Goal: Transaction & Acquisition: Download file/media

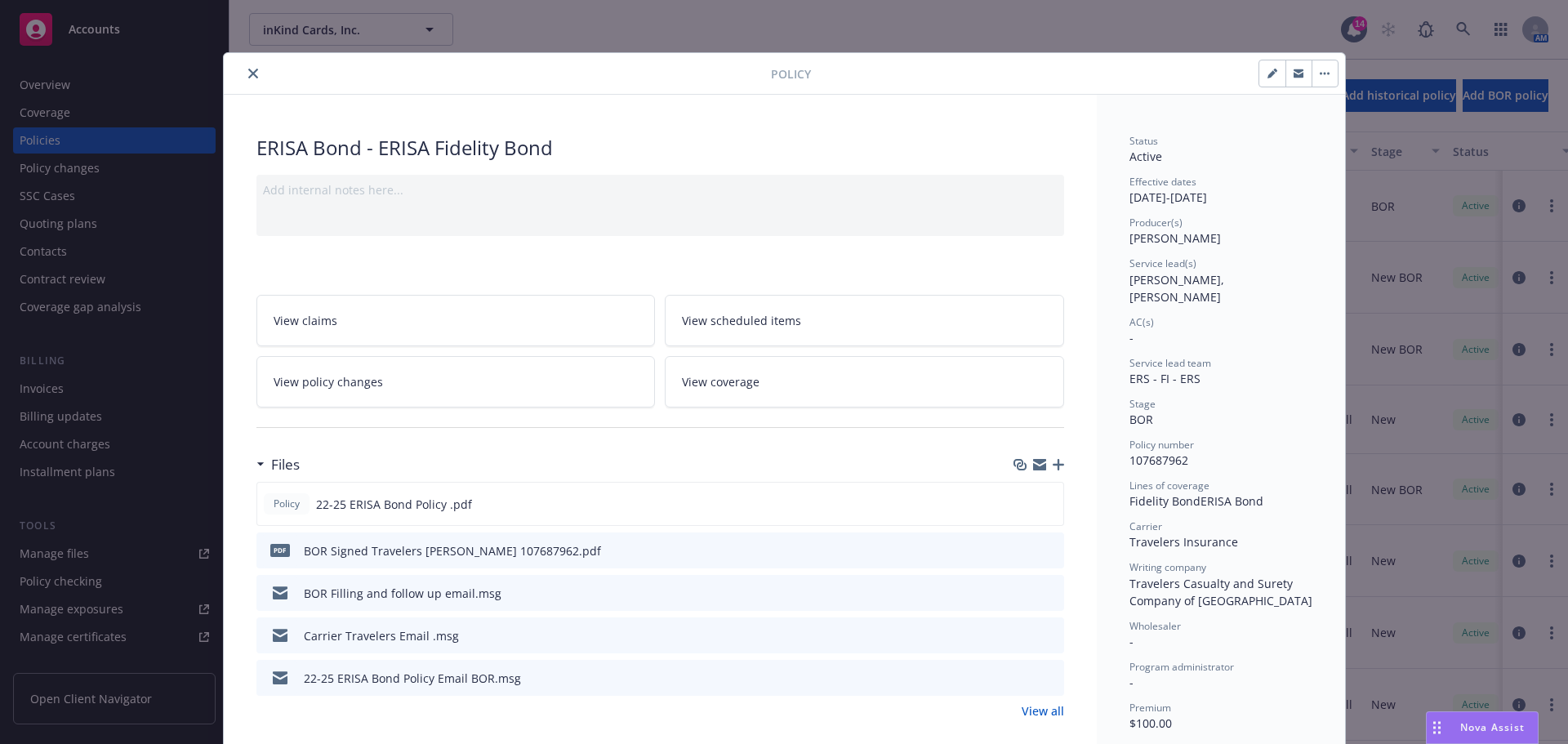
click at [248, 73] on icon "close" at bounding box center [253, 74] width 9 height 9
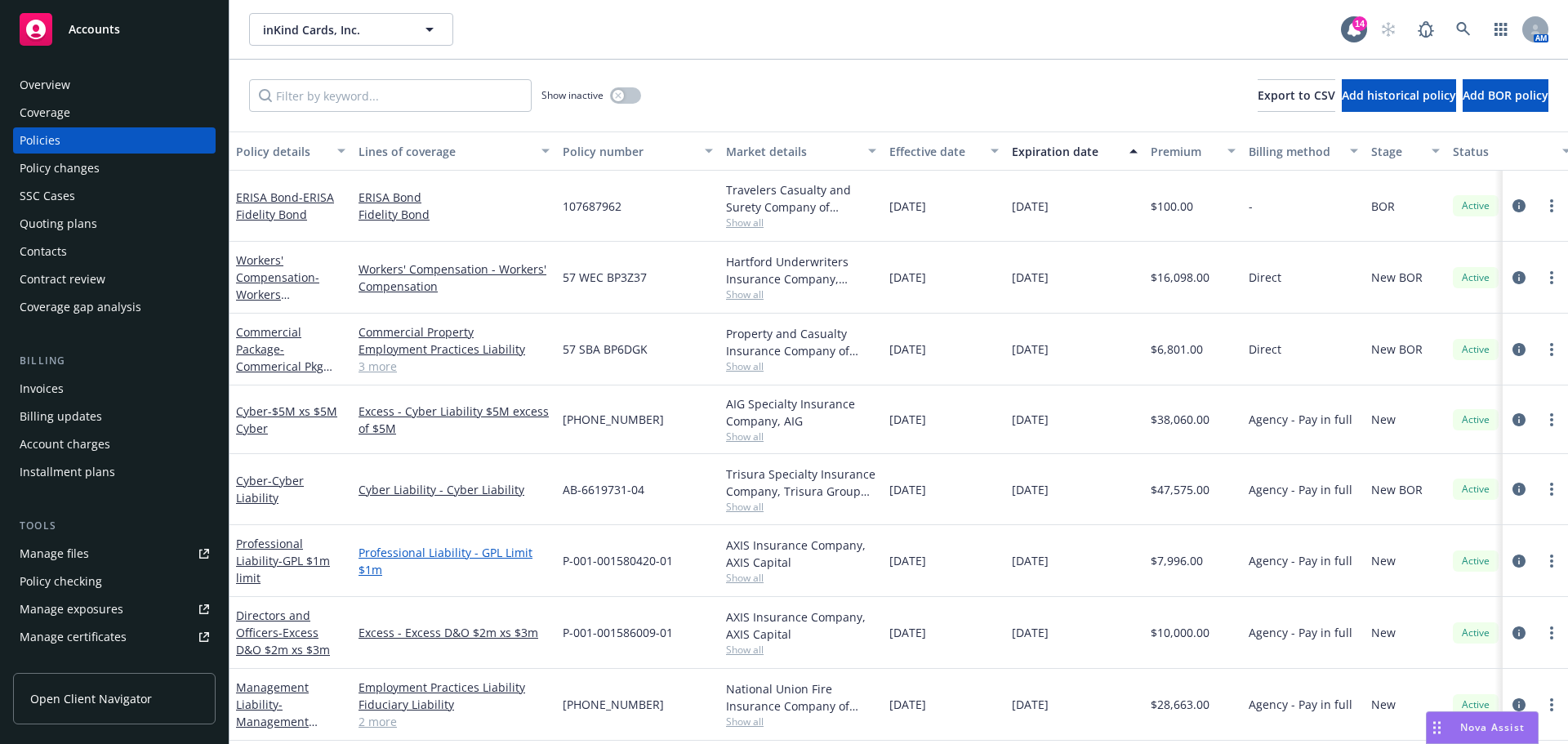
scroll to position [8, 0]
click at [263, 691] on link "Management Liability - Management Liability $5m limit (D&O $3m, EPL $1m, FID $1…" at bounding box center [284, 738] width 97 height 118
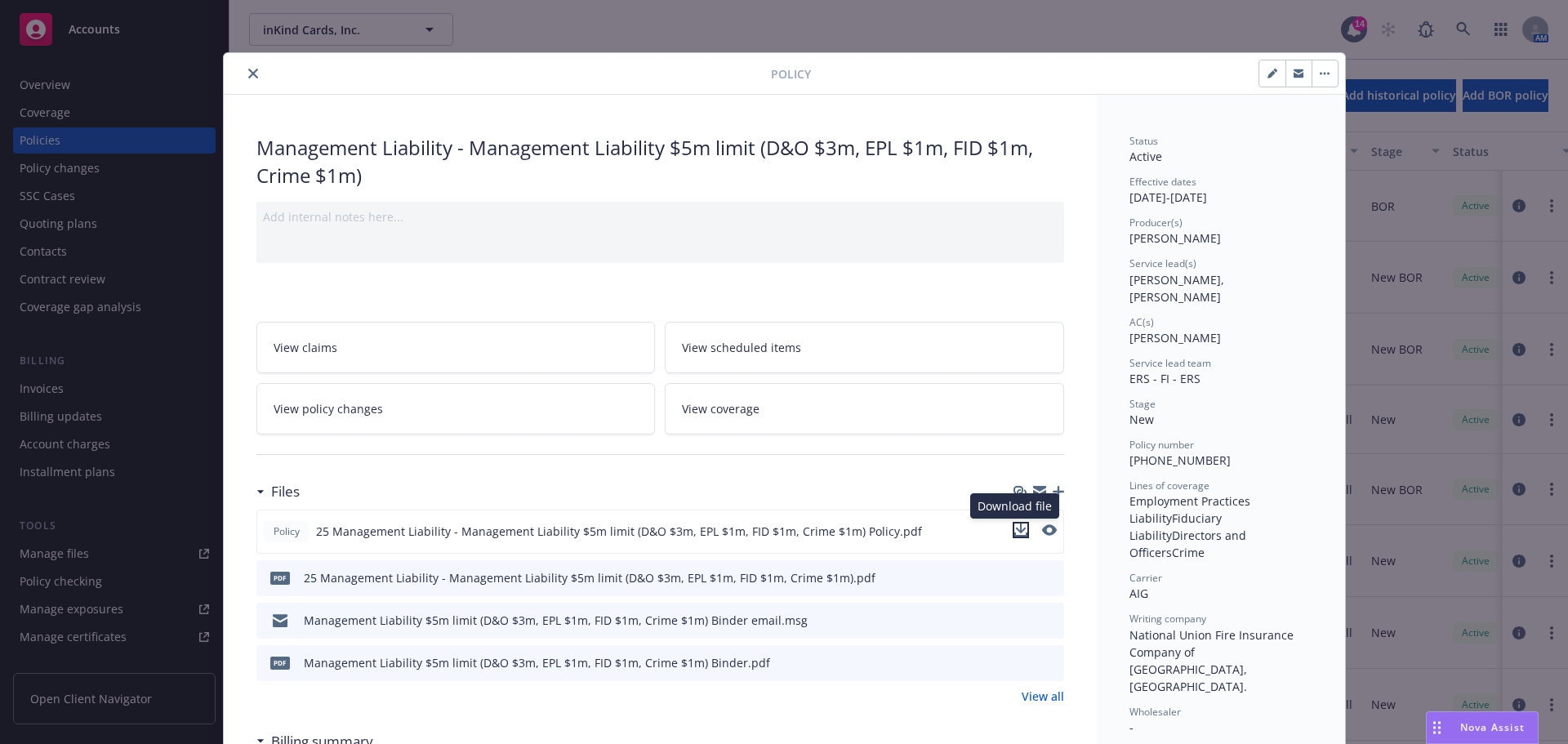
click at [1019, 532] on icon "download file" at bounding box center [1021, 531] width 13 height 13
click at [248, 71] on icon "close" at bounding box center [253, 74] width 9 height 9
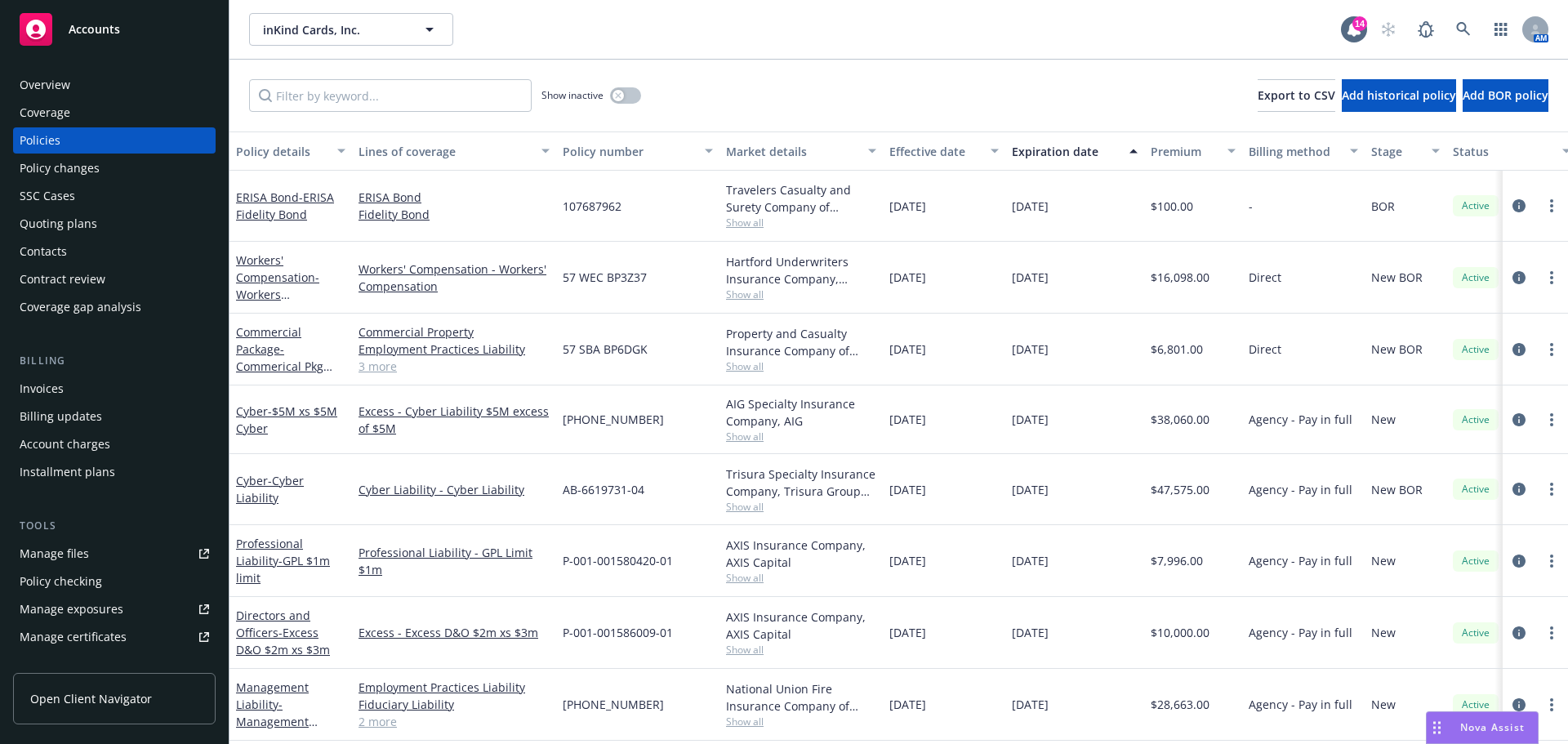
click at [106, 33] on span "Accounts" at bounding box center [94, 29] width 52 height 13
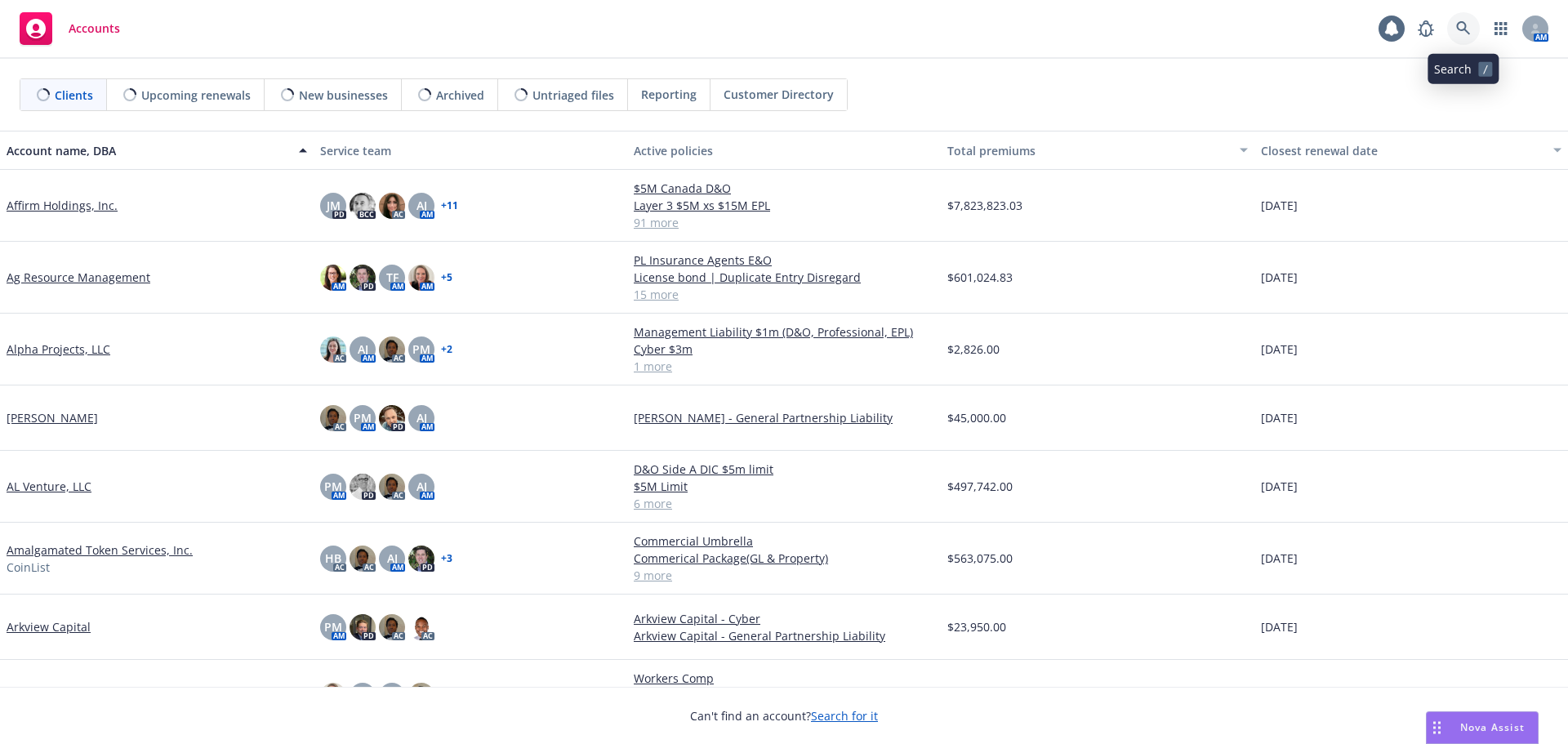
click at [1462, 27] on icon at bounding box center [1464, 28] width 15 height 15
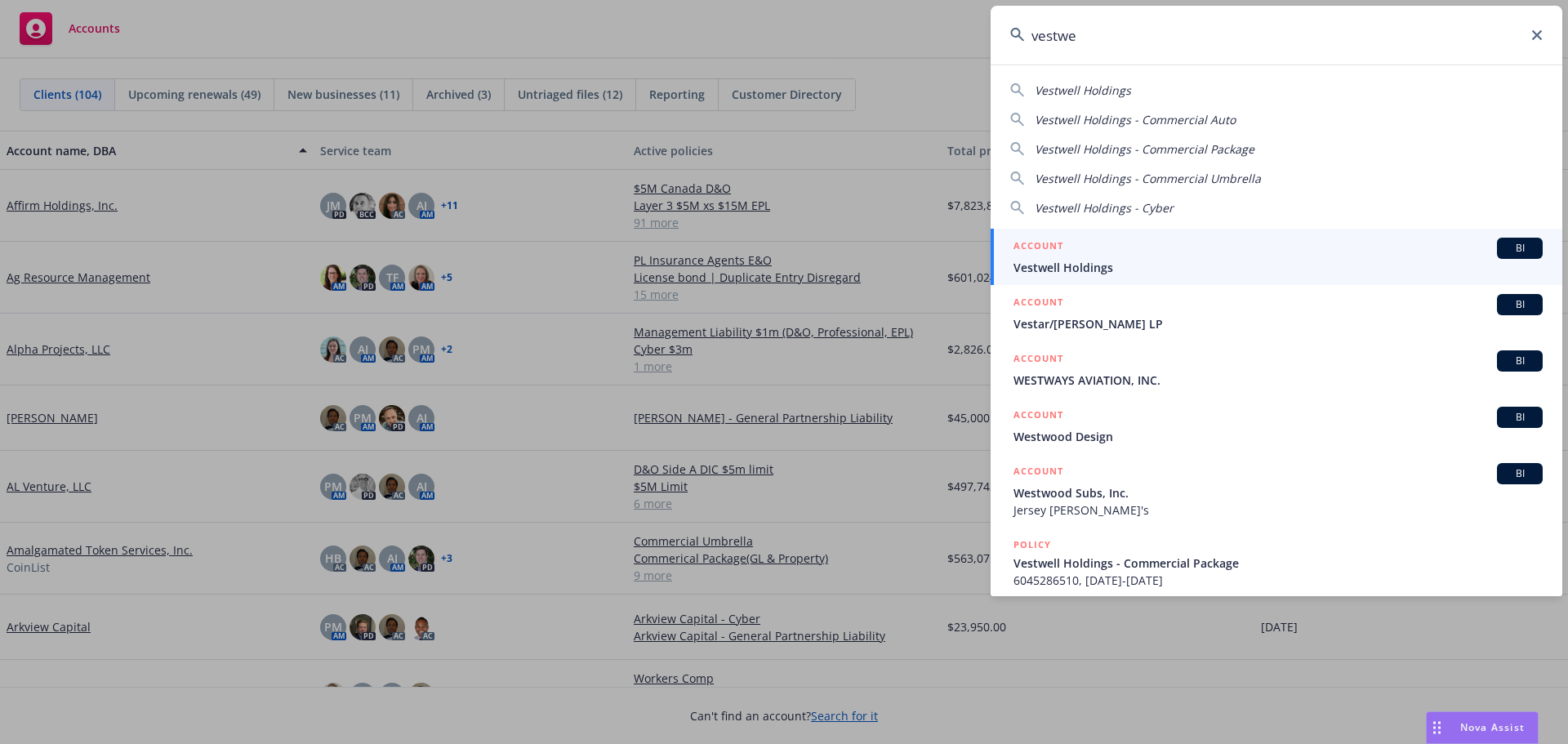
type input "vestwe"
click at [1081, 258] on div "ACCOUNT BI" at bounding box center [1278, 248] width 530 height 21
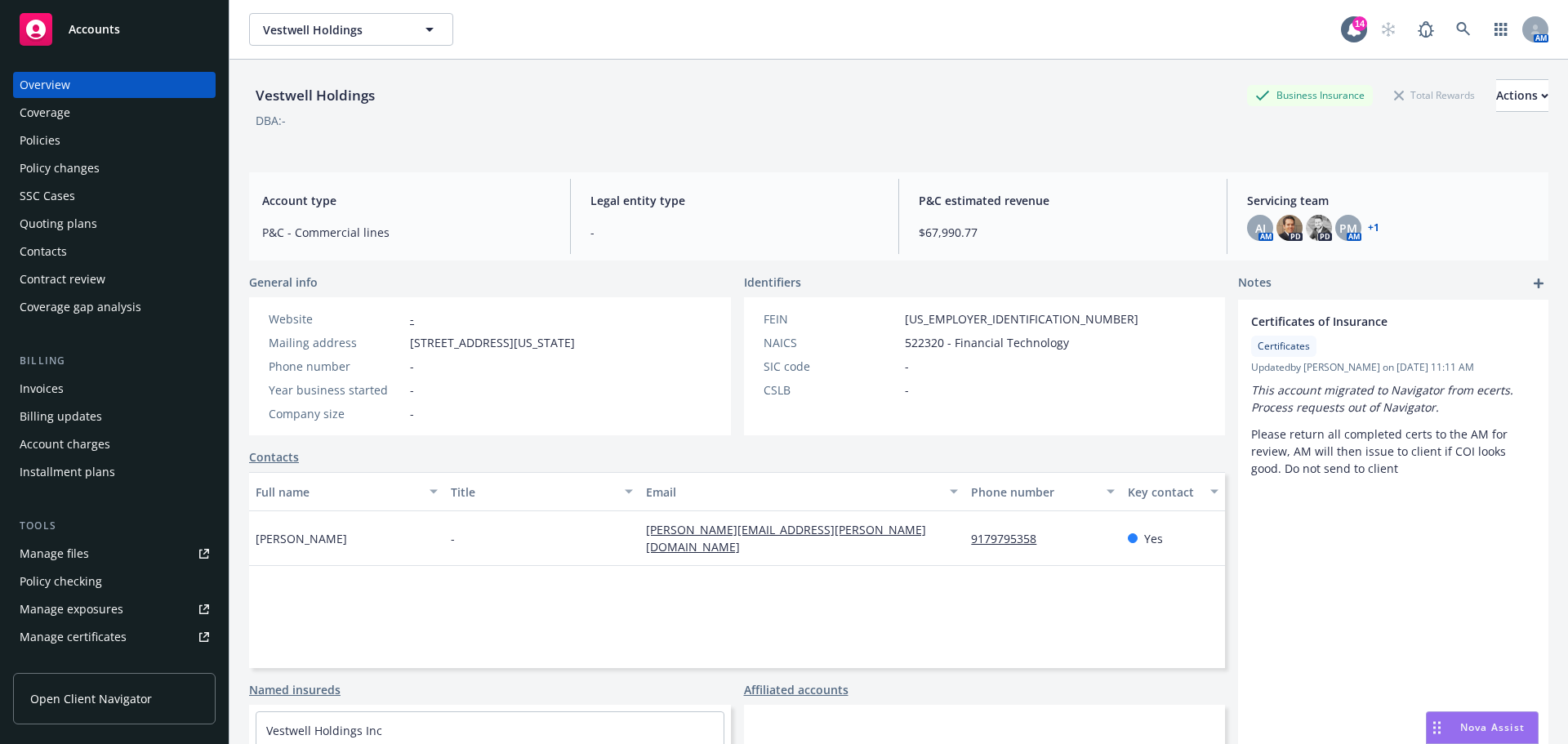
click at [41, 137] on div "Policies" at bounding box center [40, 141] width 41 height 26
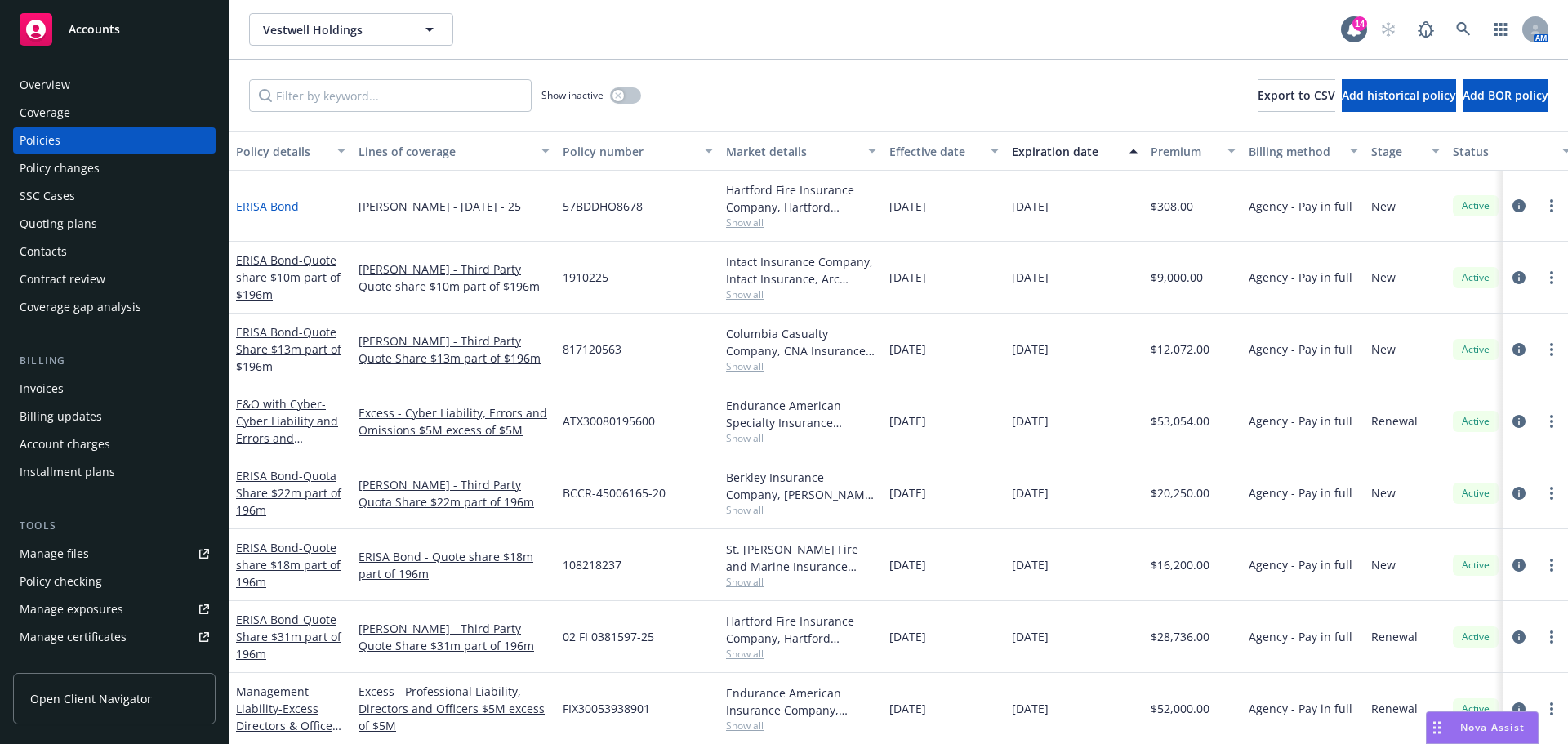
click at [261, 208] on link "ERISA Bond" at bounding box center [267, 206] width 63 height 15
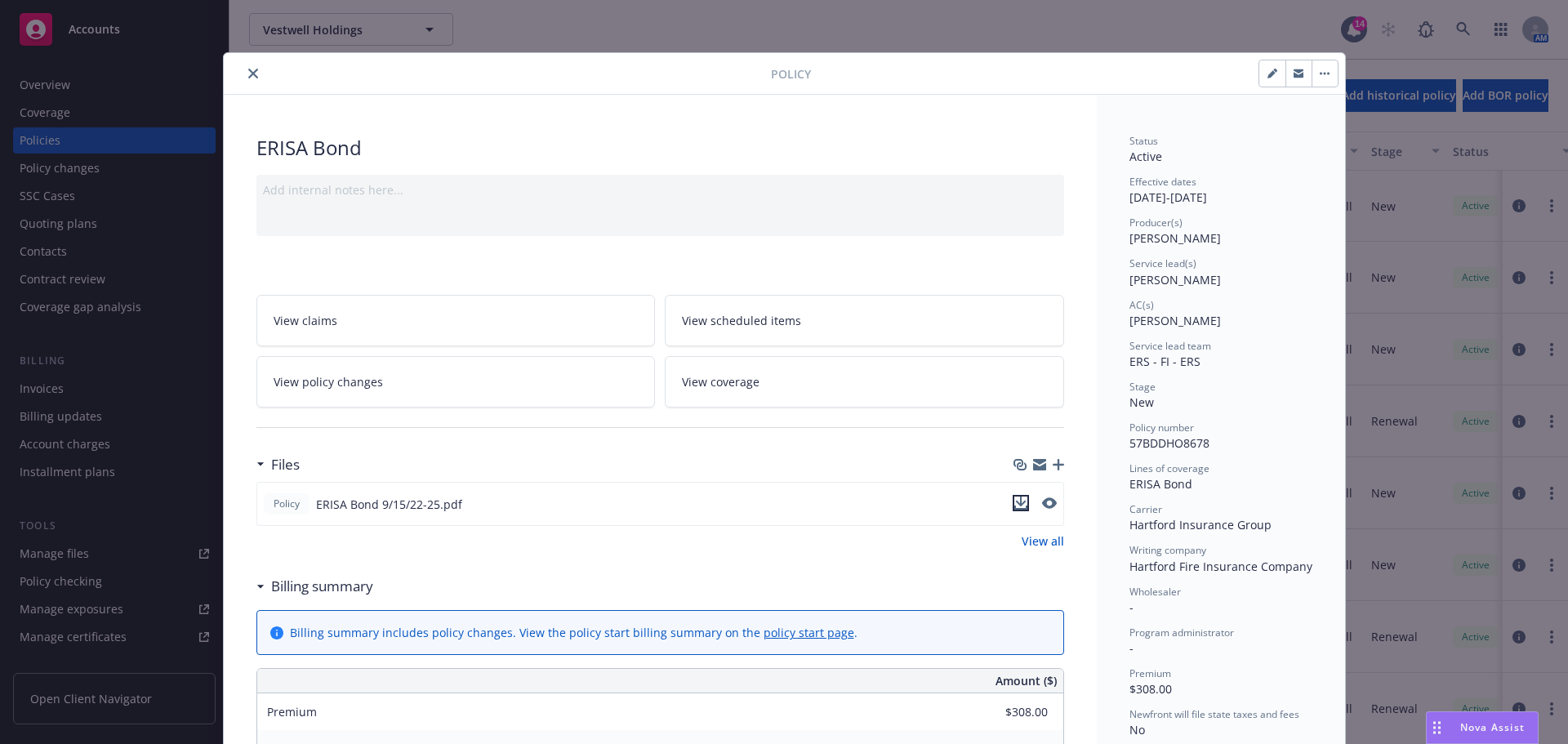
click at [1018, 502] on icon "download file" at bounding box center [1020, 501] width 10 height 9
click at [248, 73] on icon "close" at bounding box center [253, 74] width 9 height 9
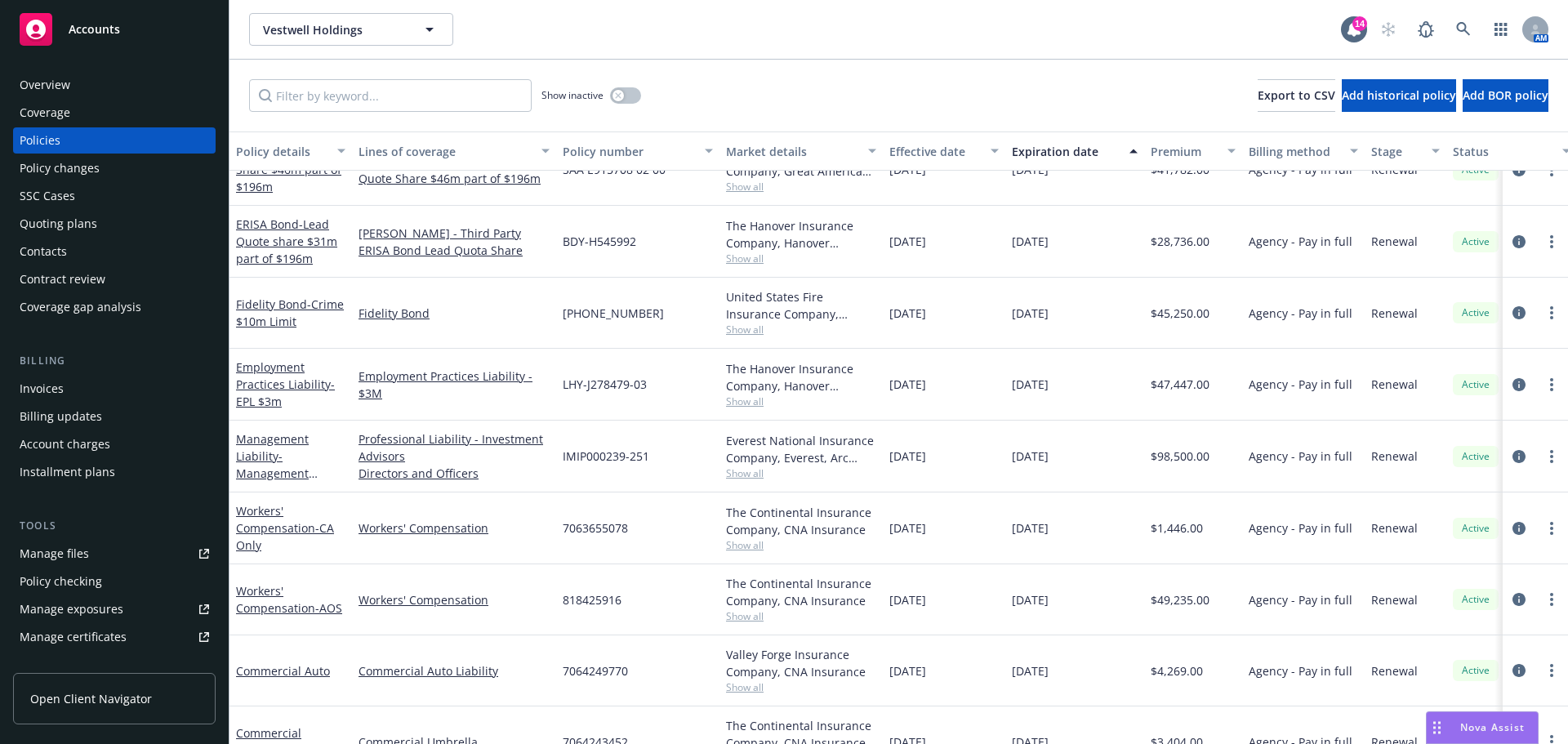
scroll to position [817, 0]
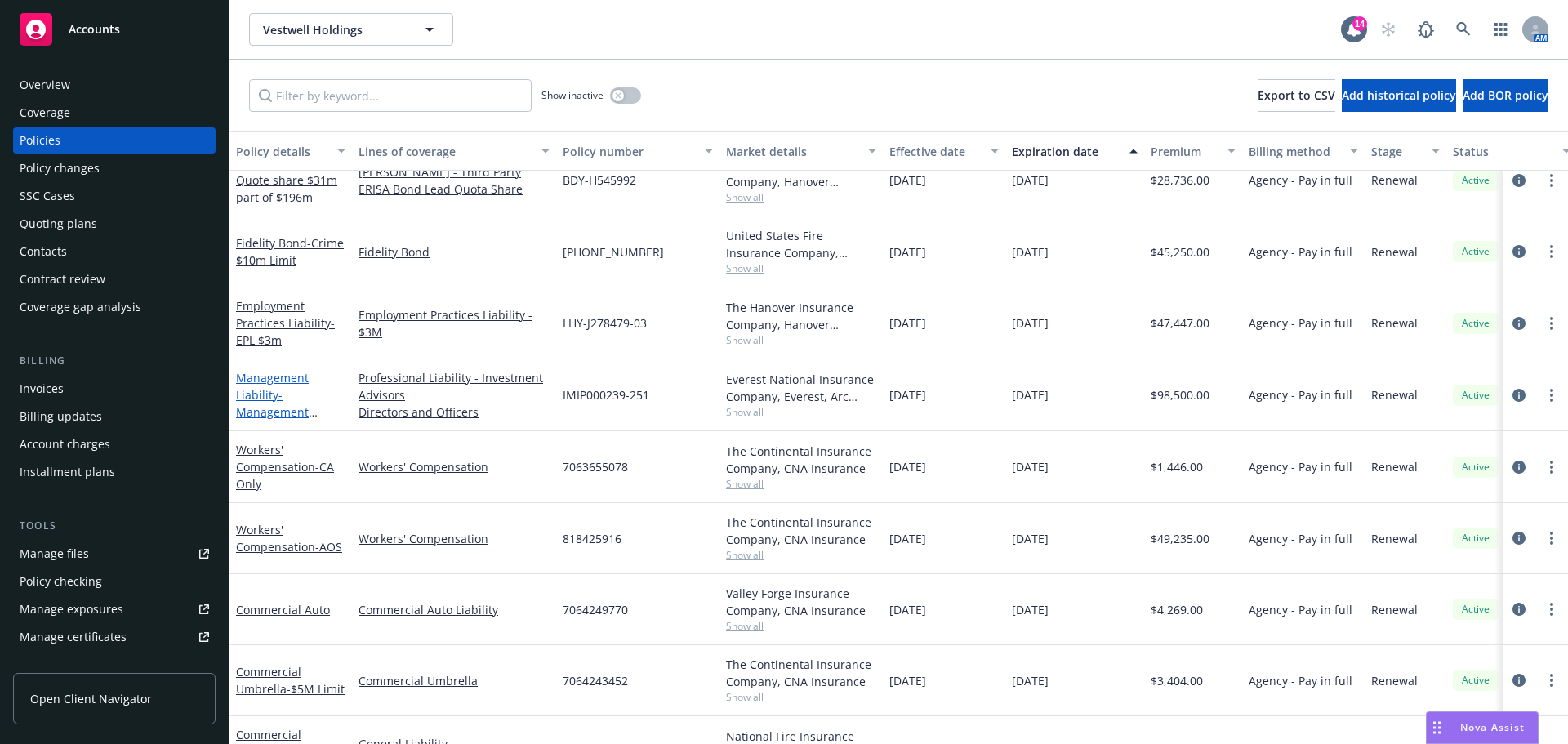
click at [278, 408] on span "- Management Liability $5m" at bounding box center [277, 412] width 82 height 50
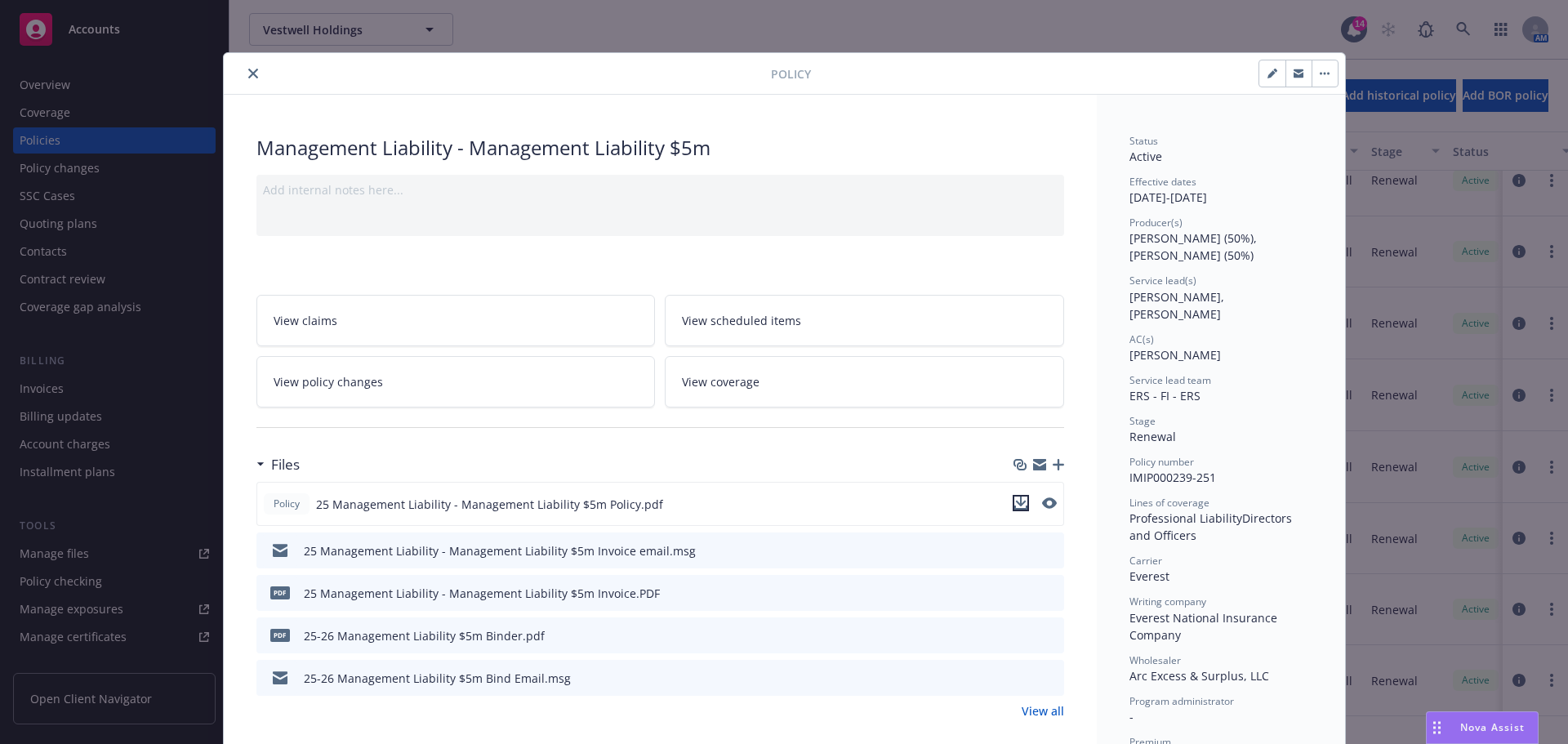
click at [1015, 504] on icon "download file" at bounding box center [1021, 503] width 13 height 13
click at [248, 71] on icon "close" at bounding box center [253, 74] width 9 height 9
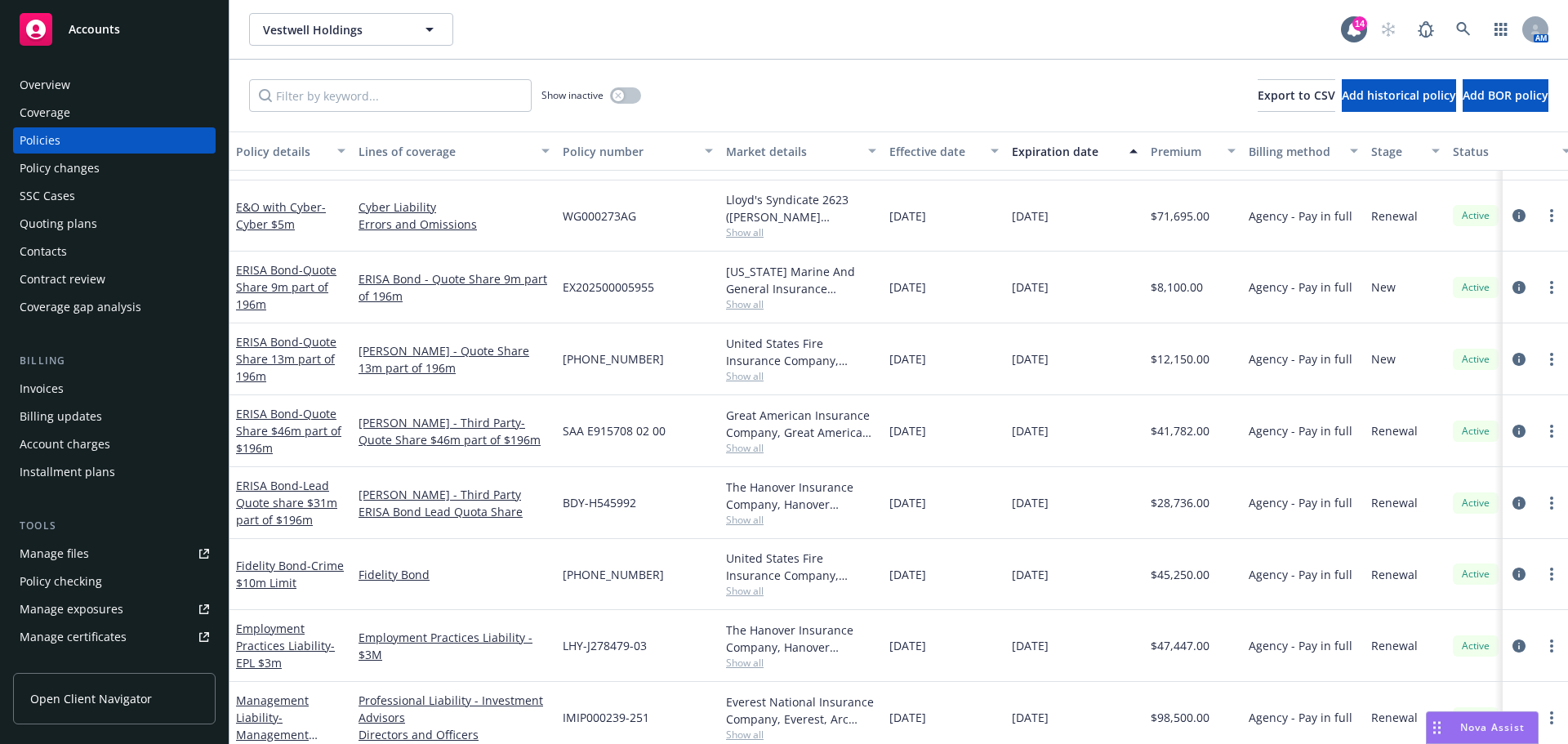
scroll to position [490, 0]
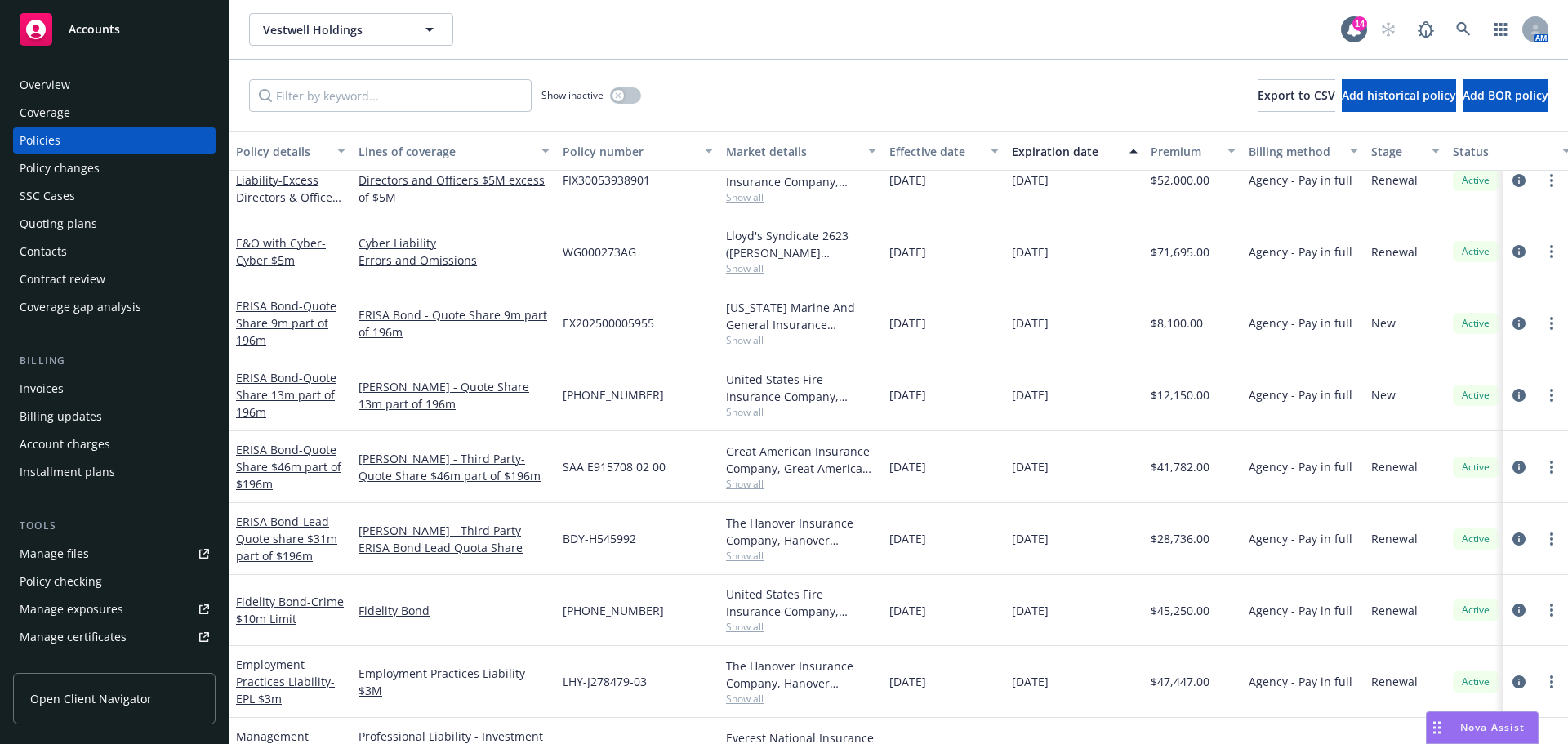
click at [118, 38] on div "Accounts" at bounding box center [114, 29] width 190 height 33
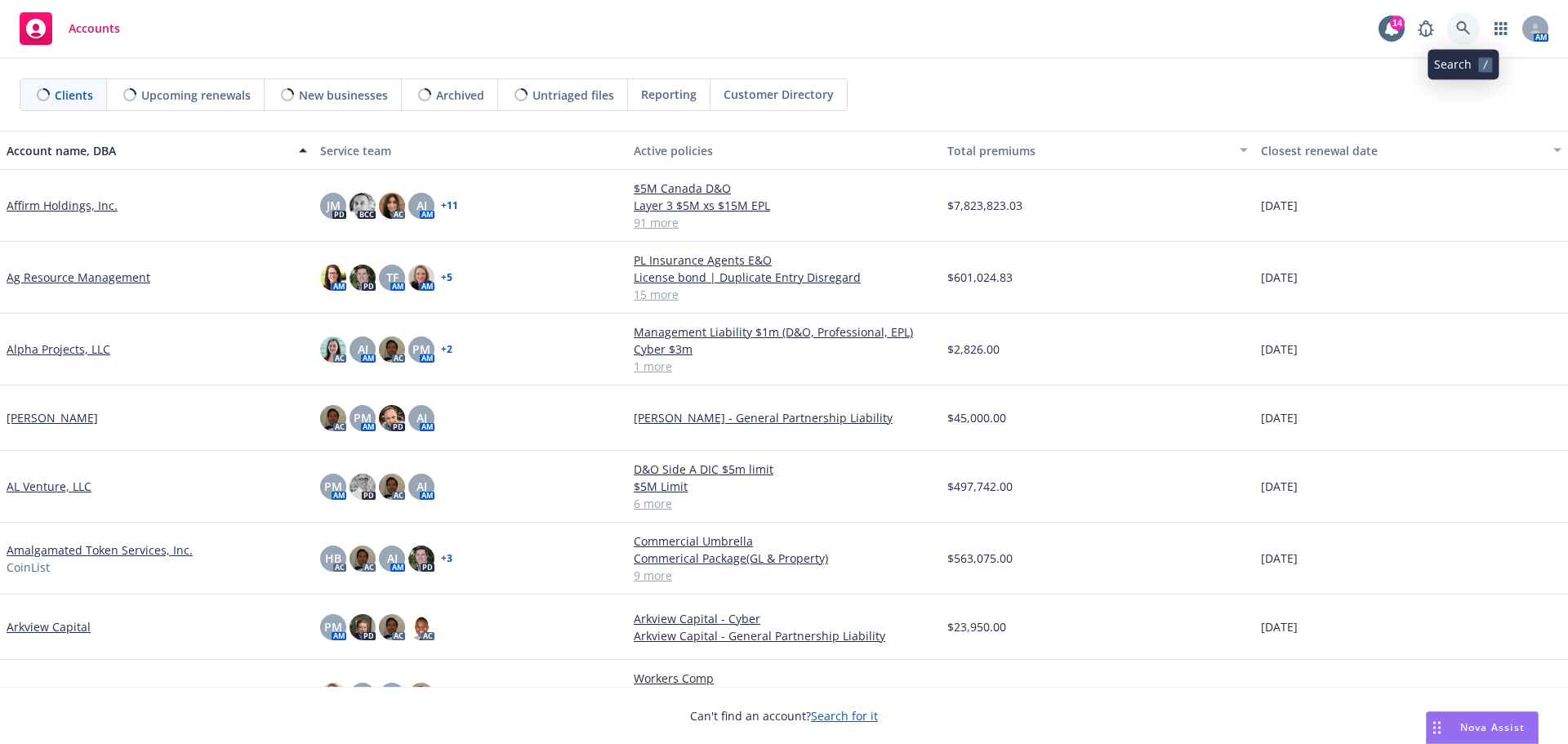
click at [1464, 28] on icon at bounding box center [1463, 27] width 14 height 14
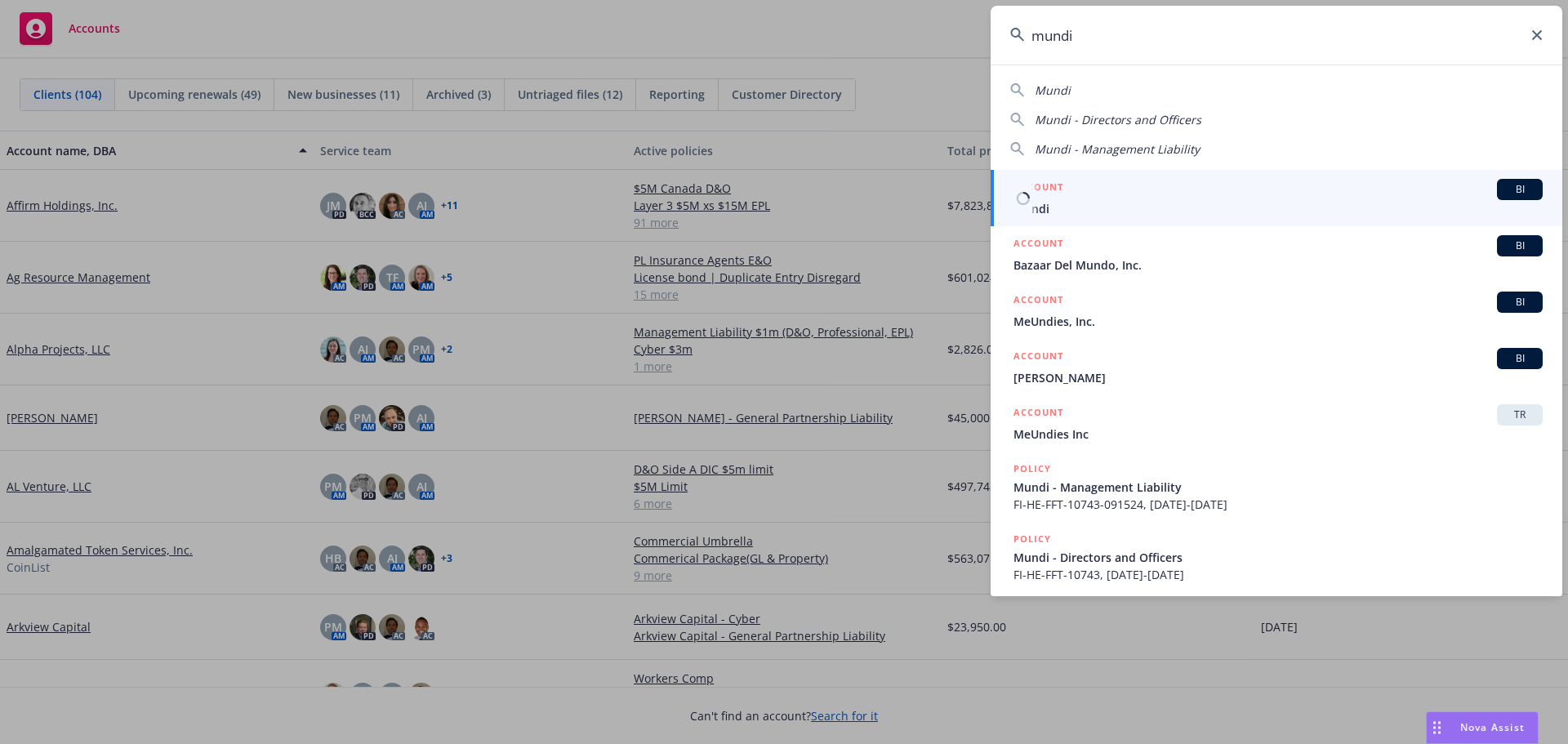
type input "mundi"
click at [1026, 206] on span "Mundi" at bounding box center [1278, 209] width 530 height 17
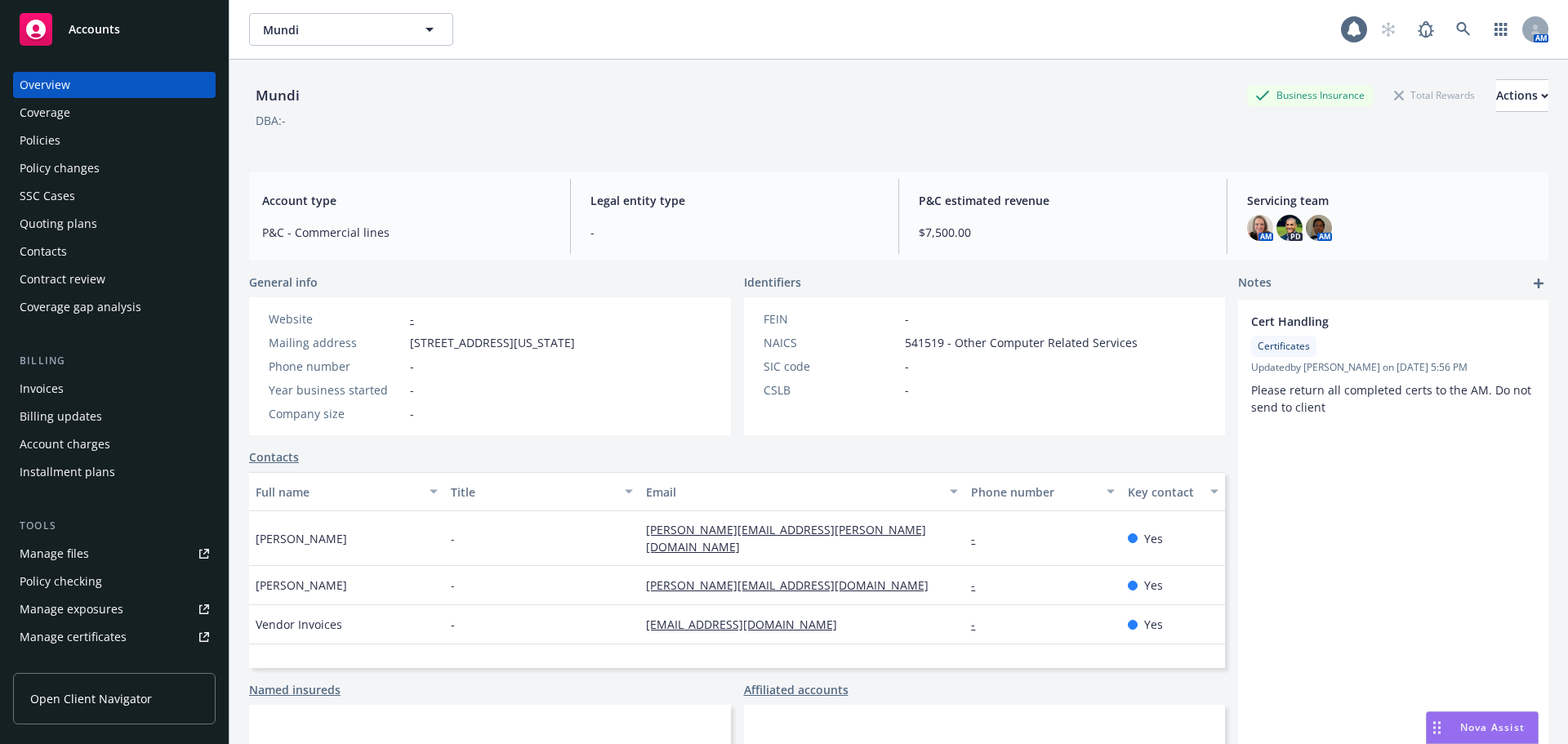
click at [45, 139] on div "Policies" at bounding box center [40, 141] width 41 height 26
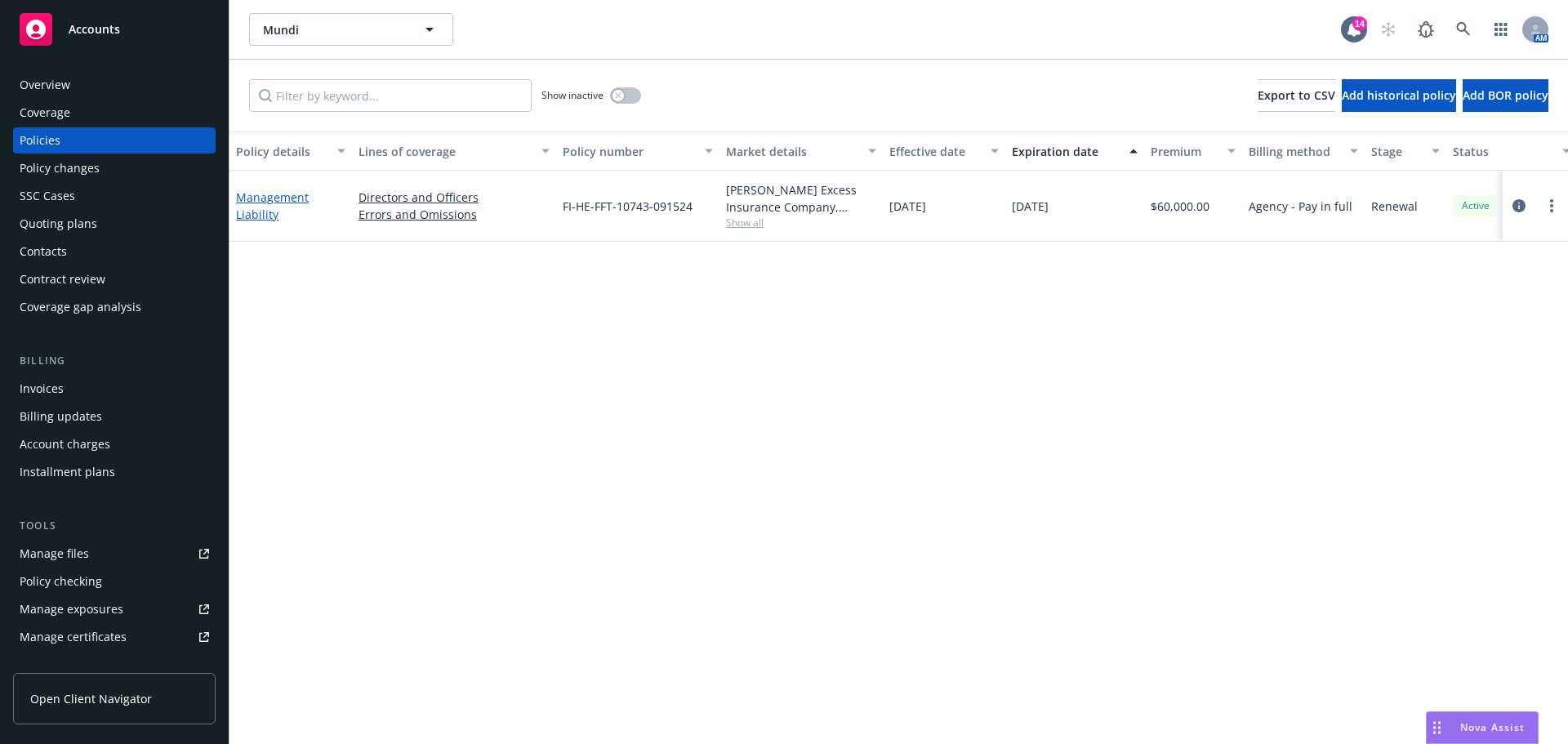
click at [270, 215] on link "Management Liability" at bounding box center [272, 206] width 73 height 33
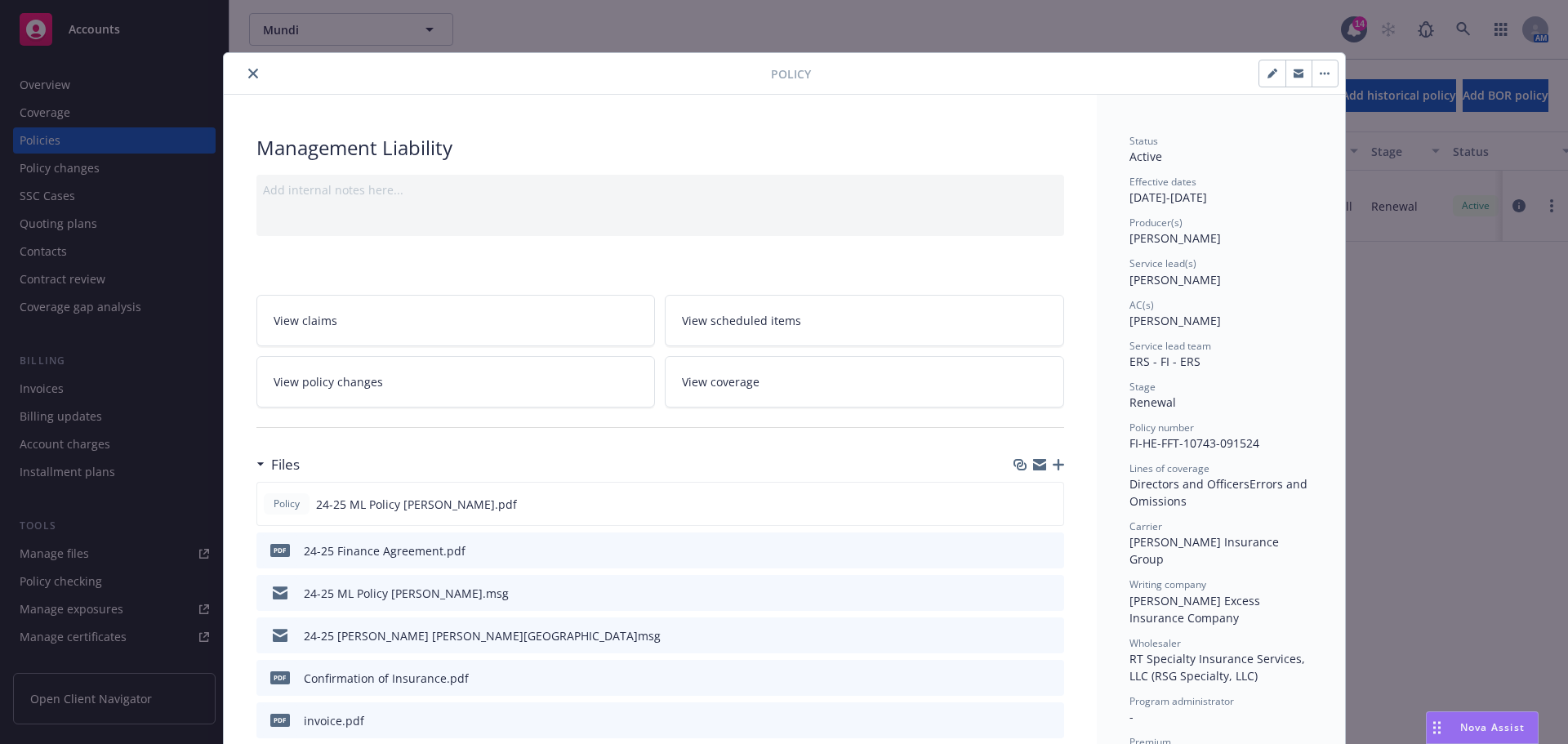
click at [248, 76] on icon "close" at bounding box center [253, 74] width 9 height 9
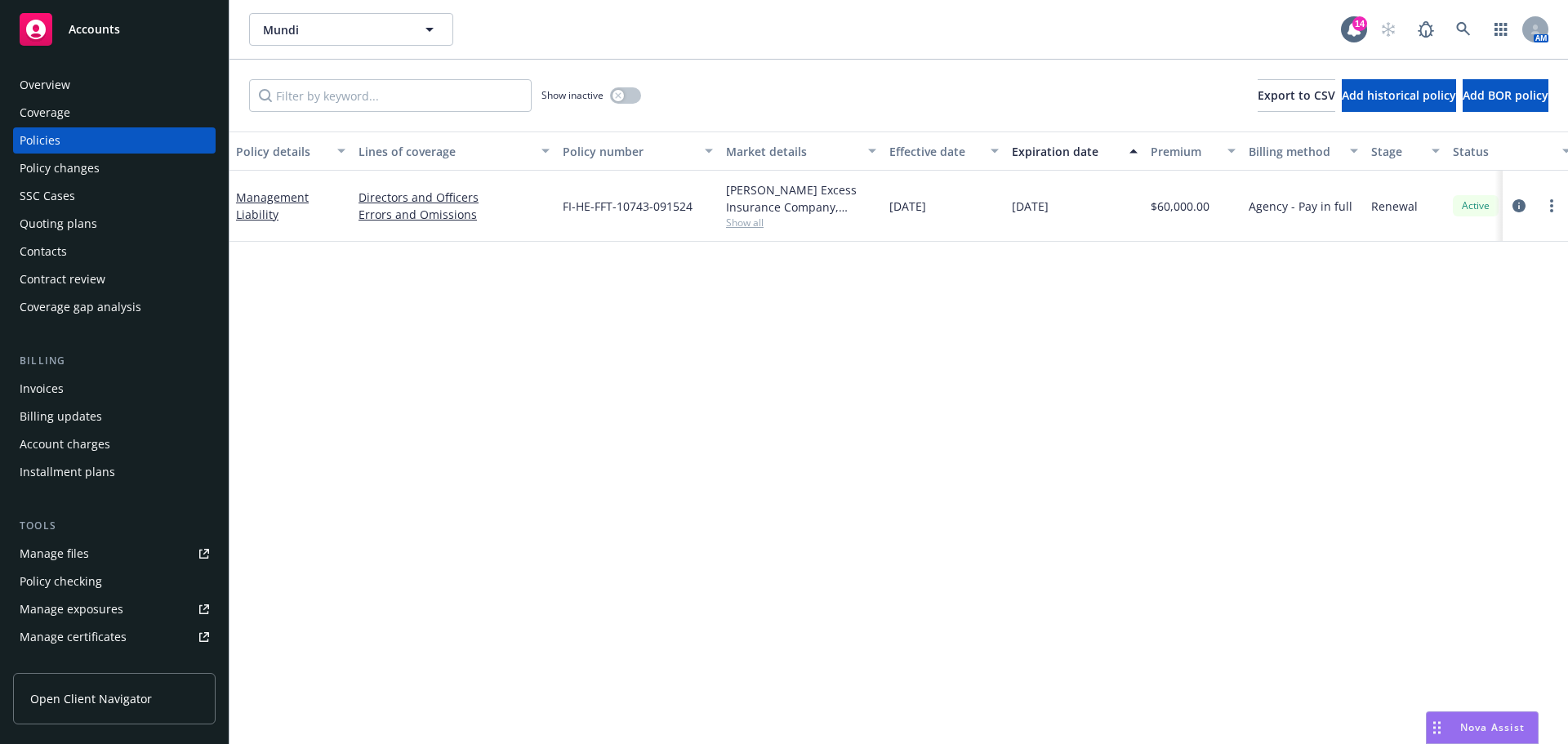
click at [418, 391] on div "Policy details Lines of coverage Policy number Market details Effective date Ex…" at bounding box center [899, 437] width 1339 height 613
click at [57, 75] on div "Overview" at bounding box center [45, 85] width 51 height 26
